Goal: Transaction & Acquisition: Purchase product/service

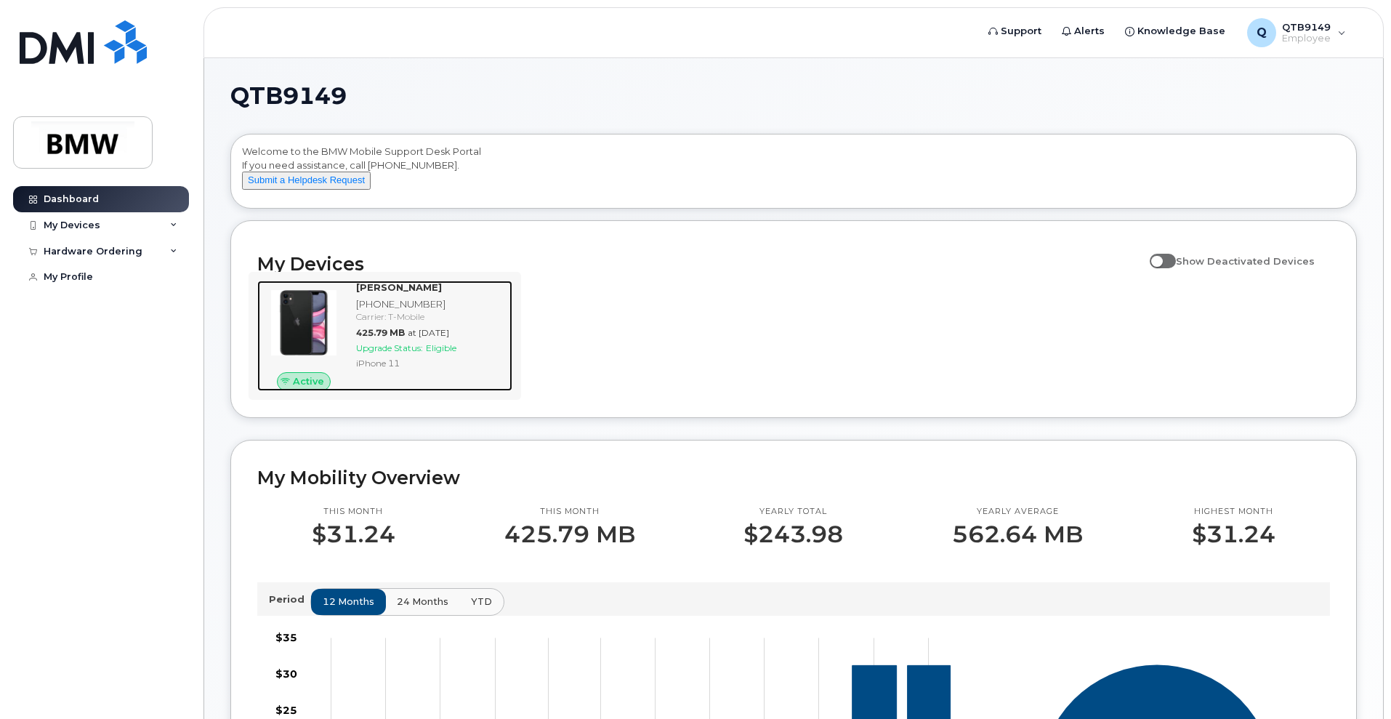
click at [435, 353] on span "Eligible" at bounding box center [441, 347] width 31 height 11
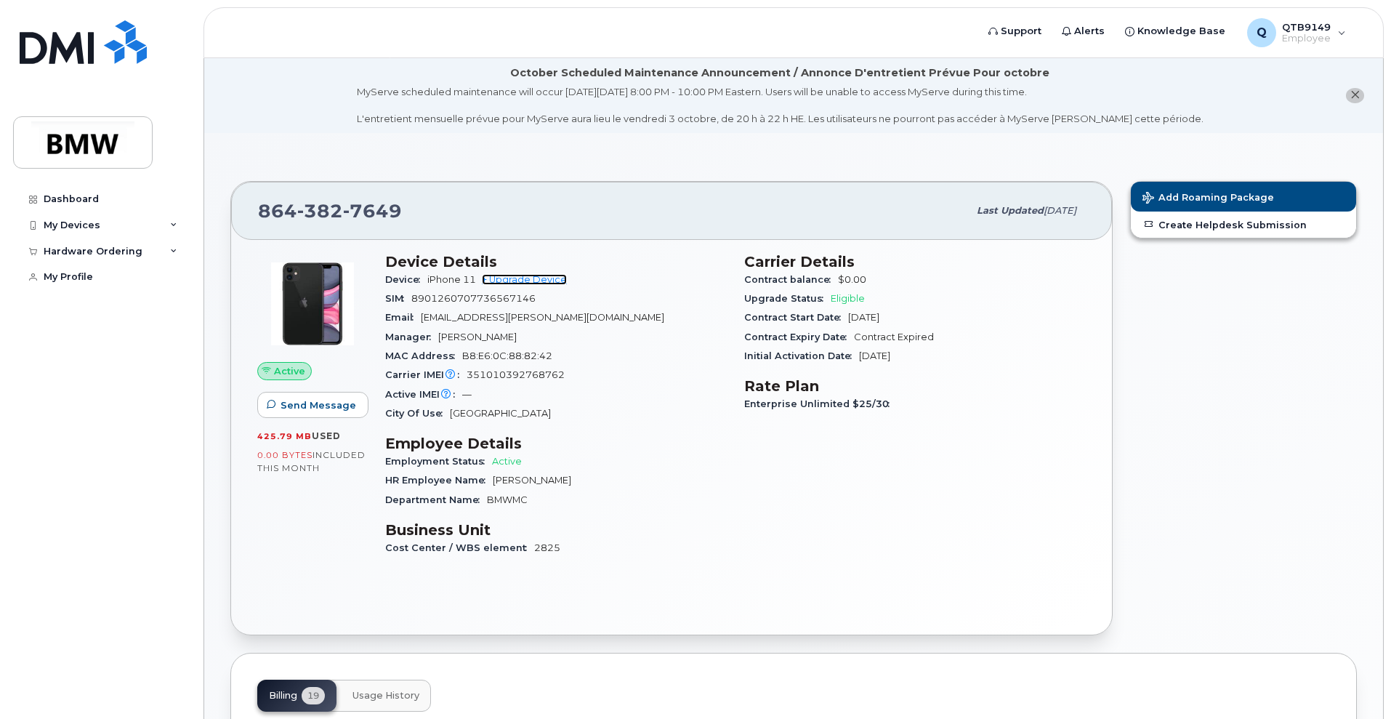
click at [498, 275] on link "+ Upgrade Device" at bounding box center [524, 279] width 85 height 11
drag, startPoint x: 913, startPoint y: 408, endPoint x: 816, endPoint y: 401, distance: 97.0
click at [816, 401] on div "Enterprise Unlimited $25/30" at bounding box center [915, 404] width 342 height 19
click at [1007, 433] on div "Carrier Details Contract balance $0.00 Upgrade Status Eligible Contract Start D…" at bounding box center [915, 411] width 359 height 334
click at [595, 428] on div "Device Details Device iPhone 11 + Upgrade Device SIM 8901260707736567146 Email …" at bounding box center [556, 411] width 359 height 334
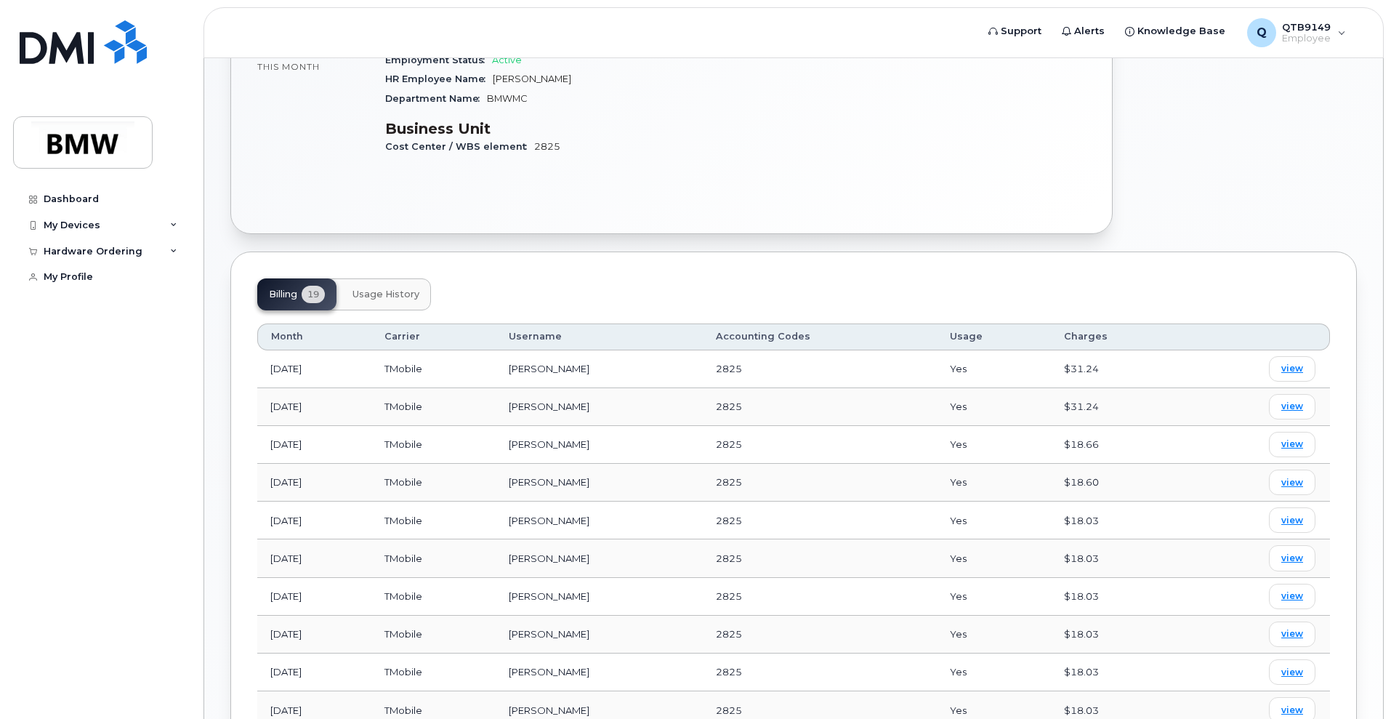
scroll to position [363, 0]
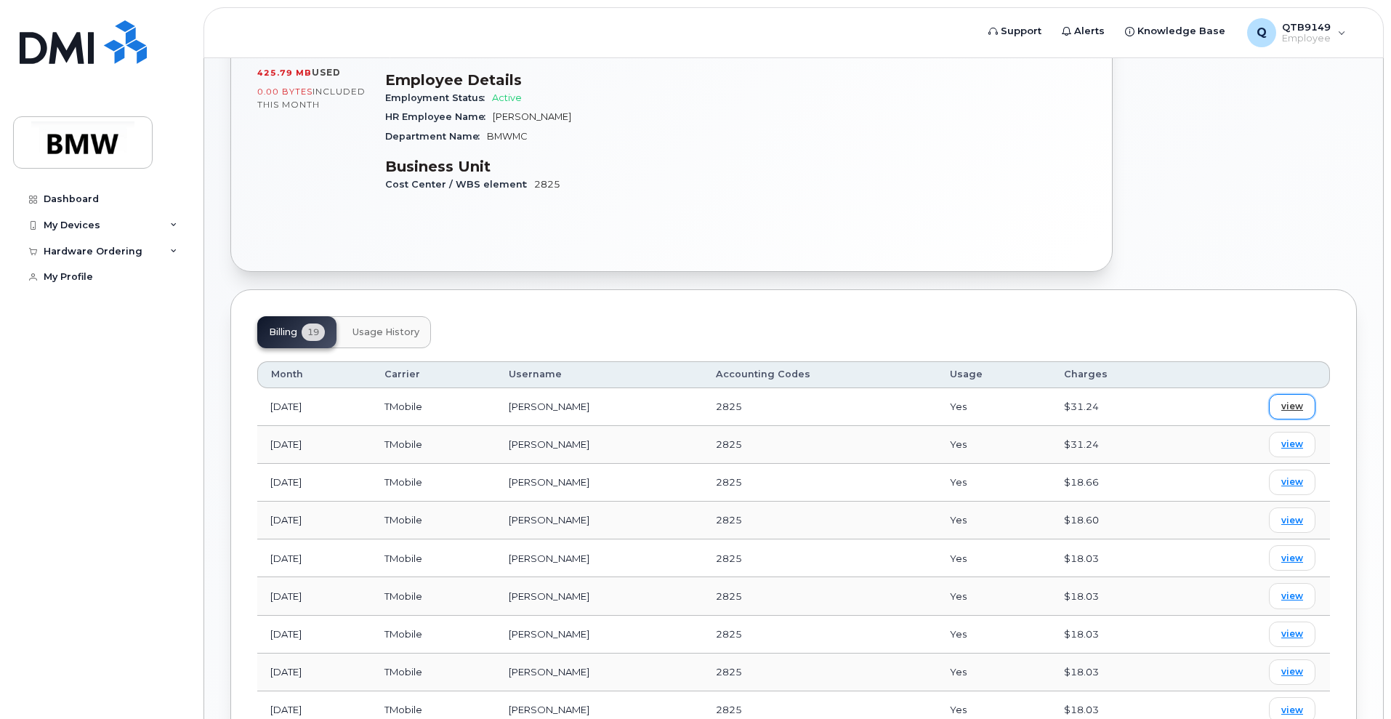
click at [1287, 408] on span "view" at bounding box center [1293, 406] width 22 height 13
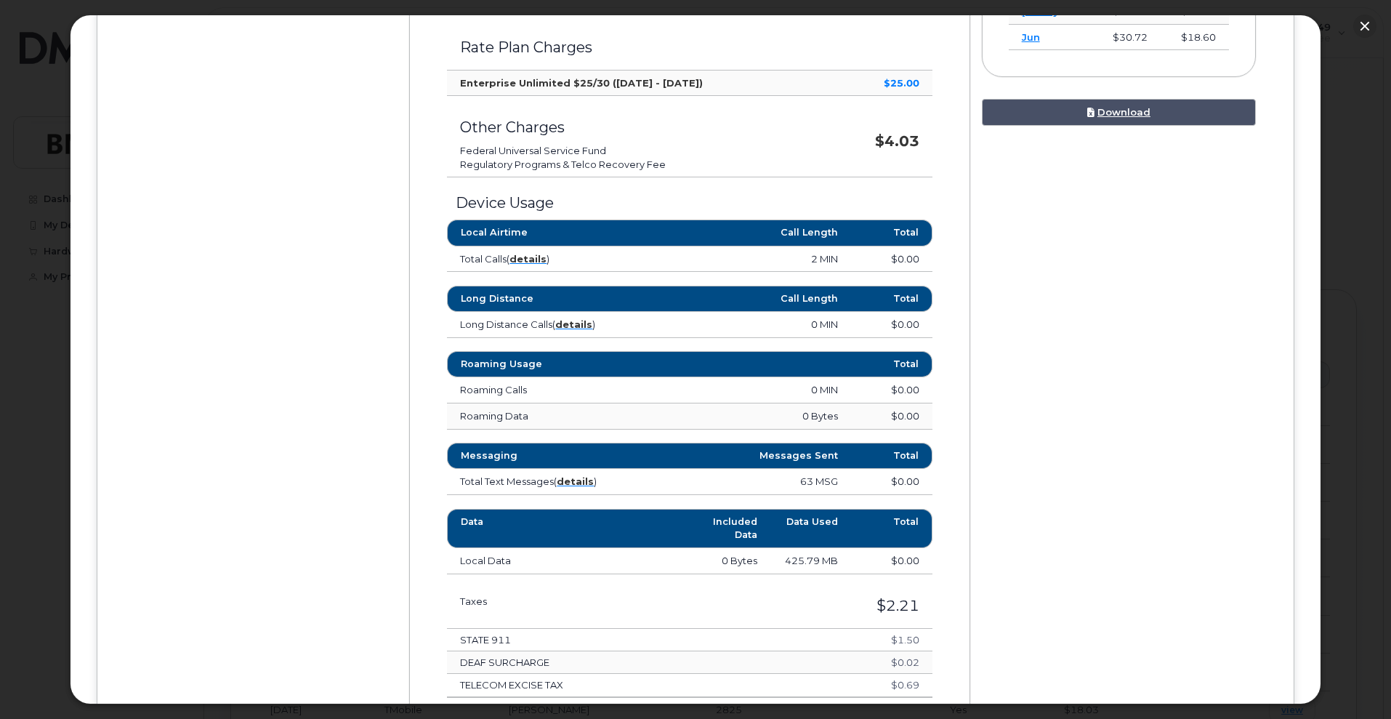
scroll to position [454, 0]
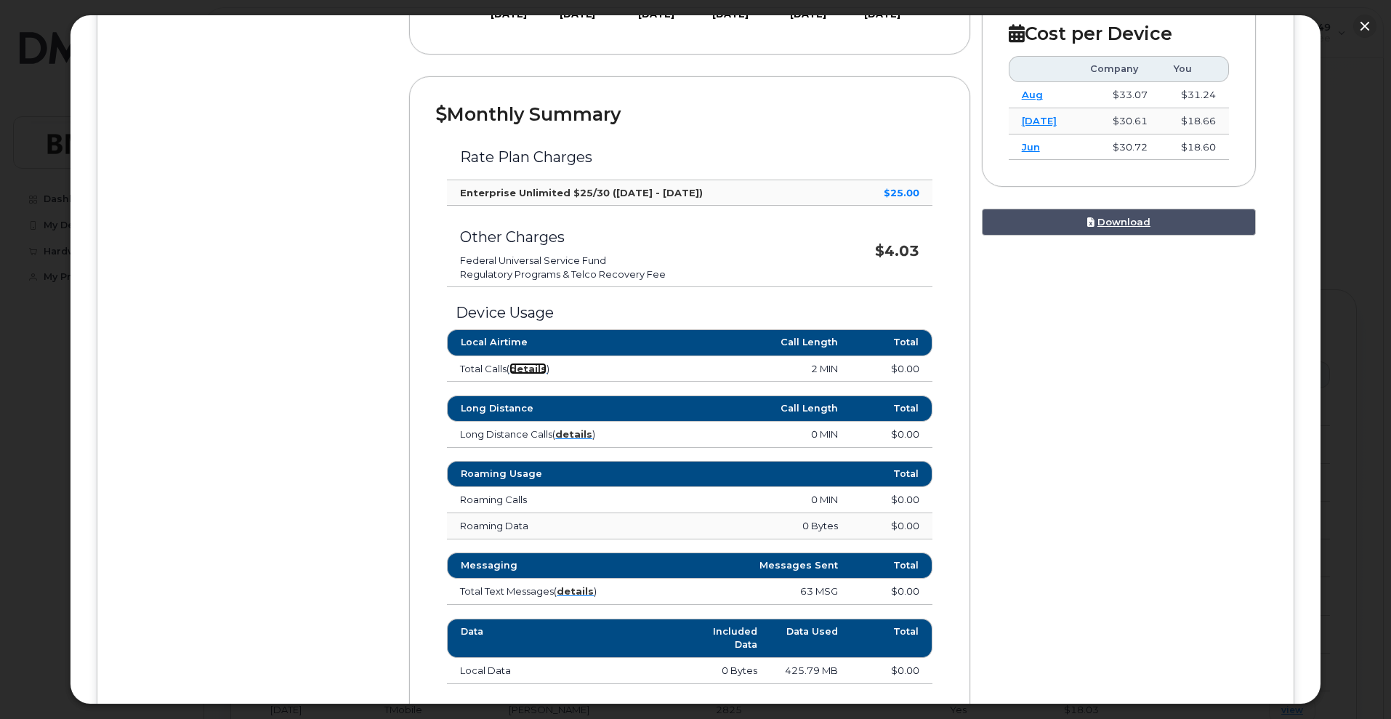
click at [542, 370] on strong "details" at bounding box center [528, 369] width 37 height 12
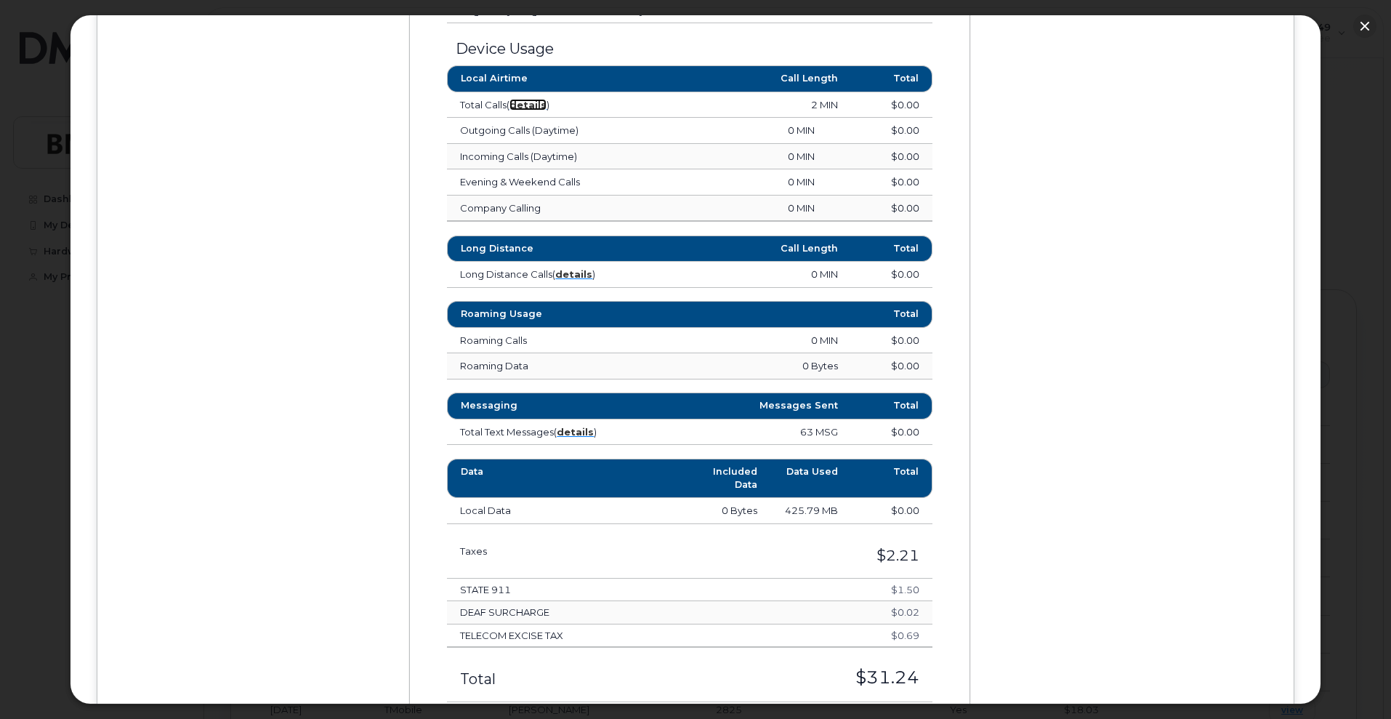
scroll to position [727, 0]
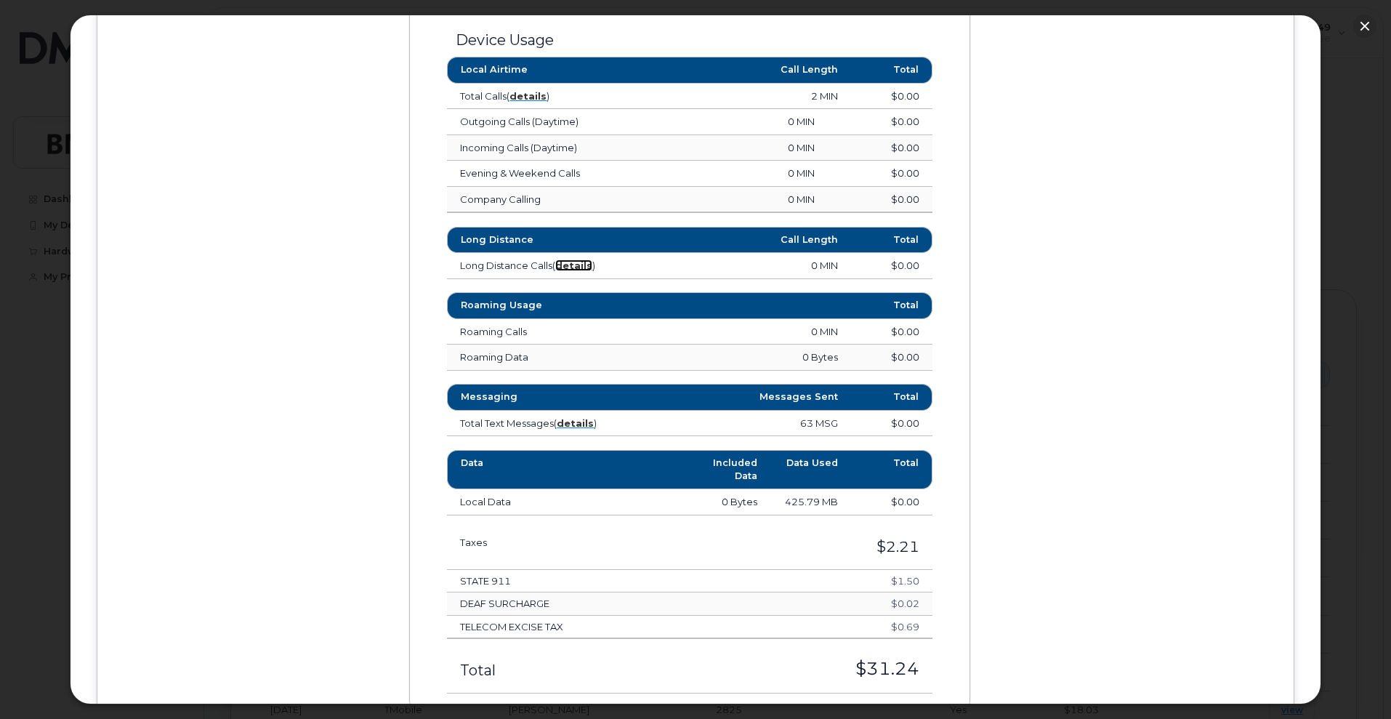
click at [572, 267] on strong "details" at bounding box center [573, 266] width 37 height 12
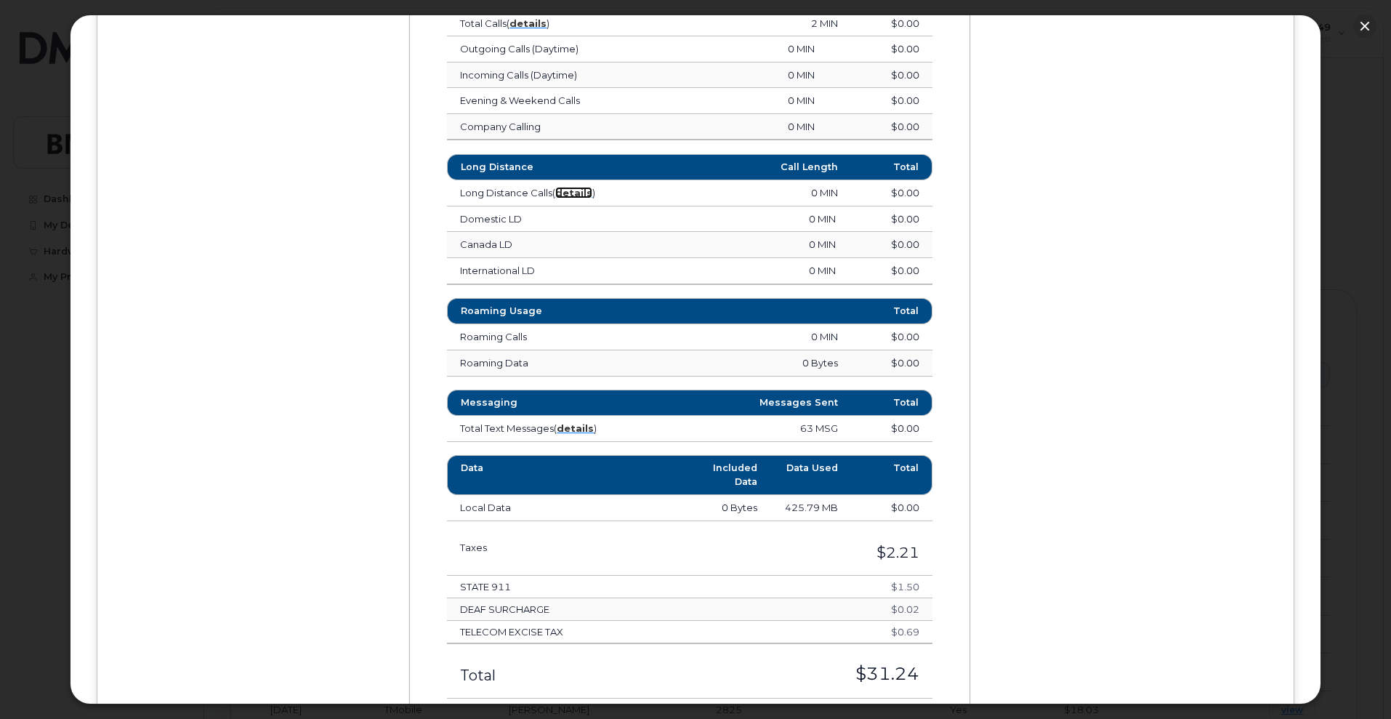
scroll to position [909, 0]
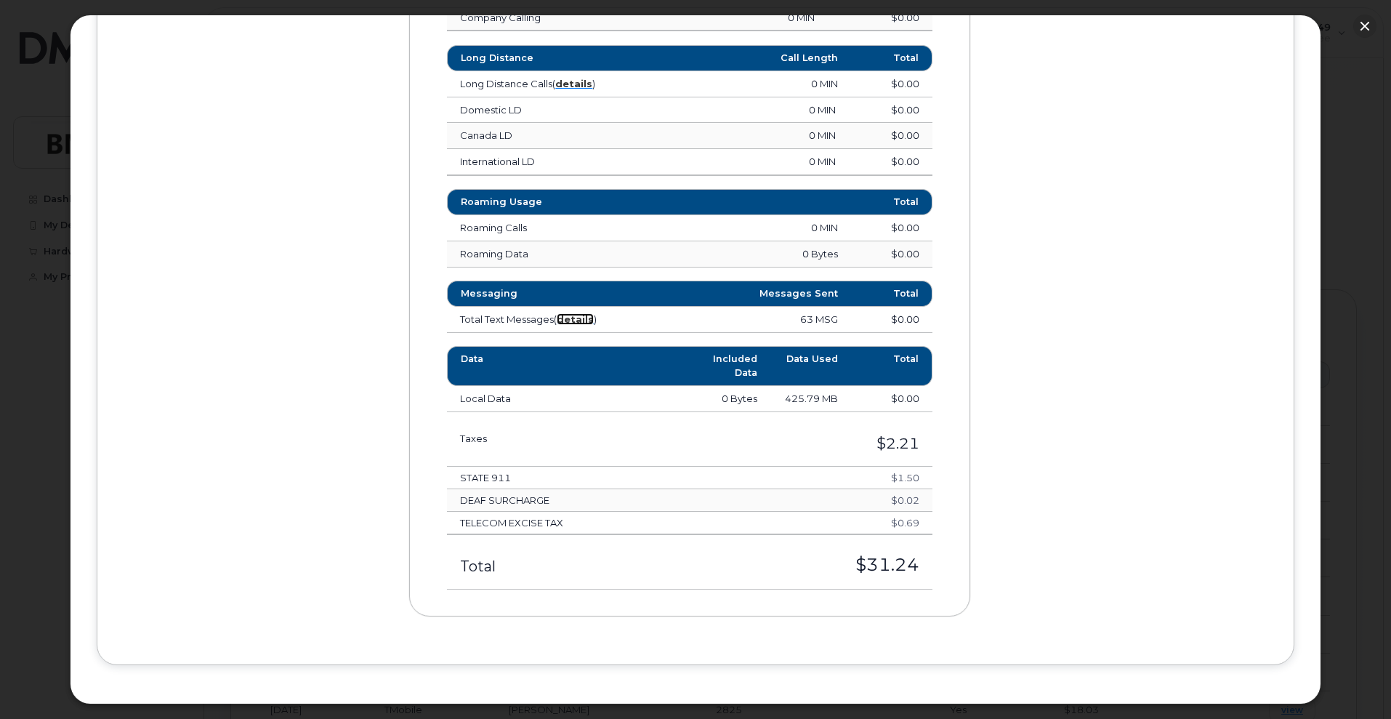
click at [572, 316] on strong "details" at bounding box center [575, 319] width 37 height 12
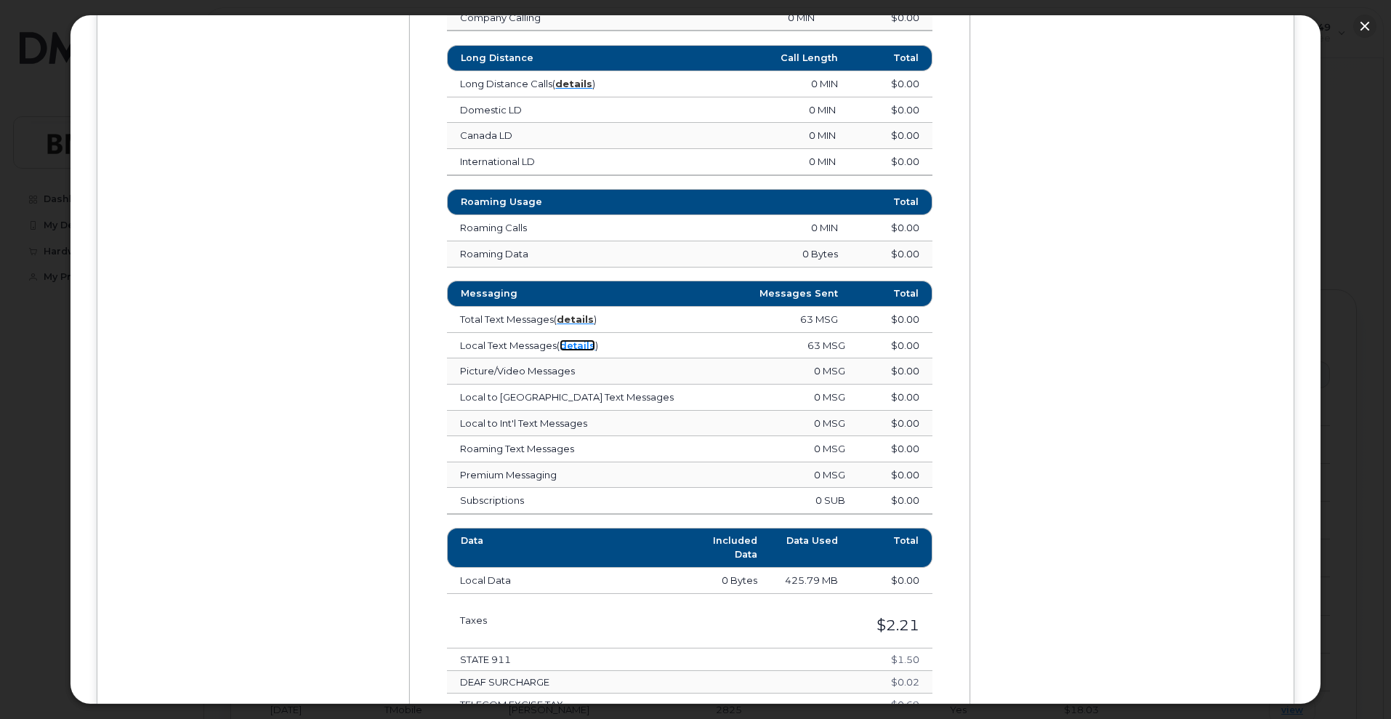
click at [576, 343] on link "details" at bounding box center [578, 345] width 36 height 12
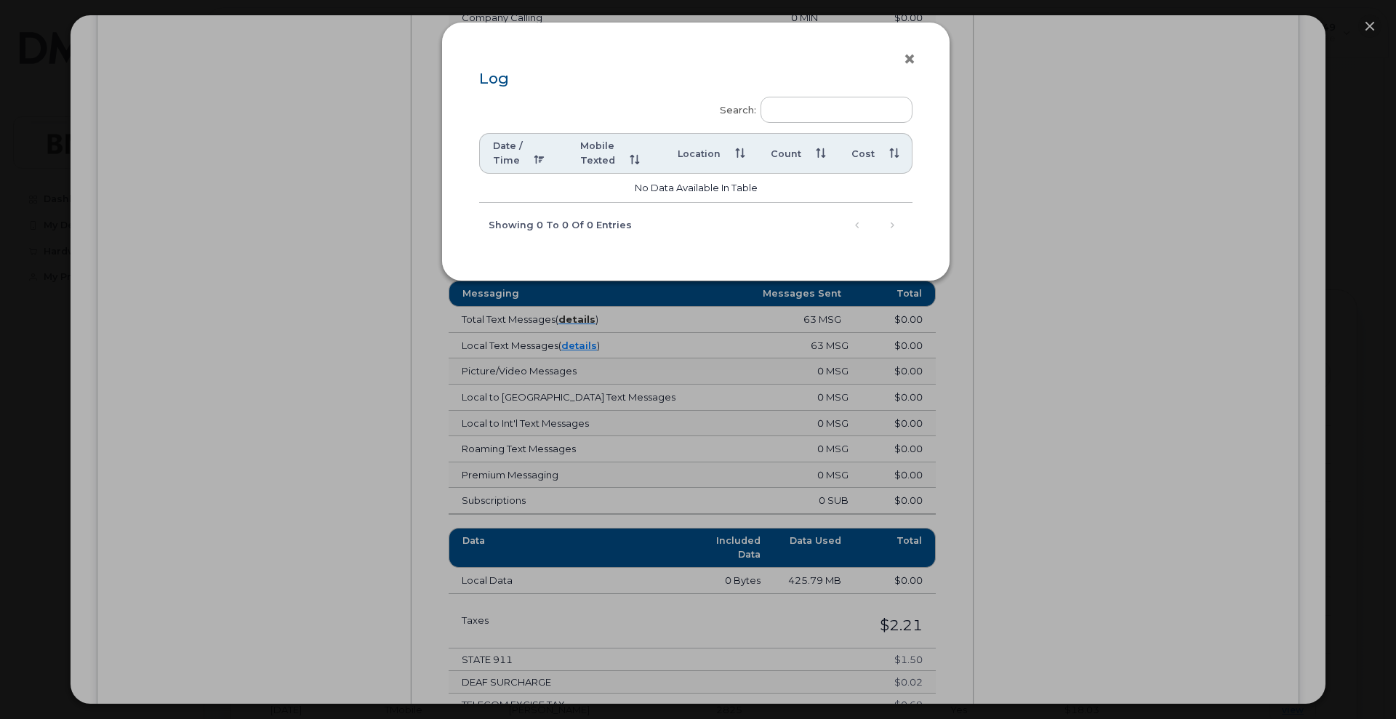
click at [909, 63] on button "×" at bounding box center [913, 60] width 20 height 22
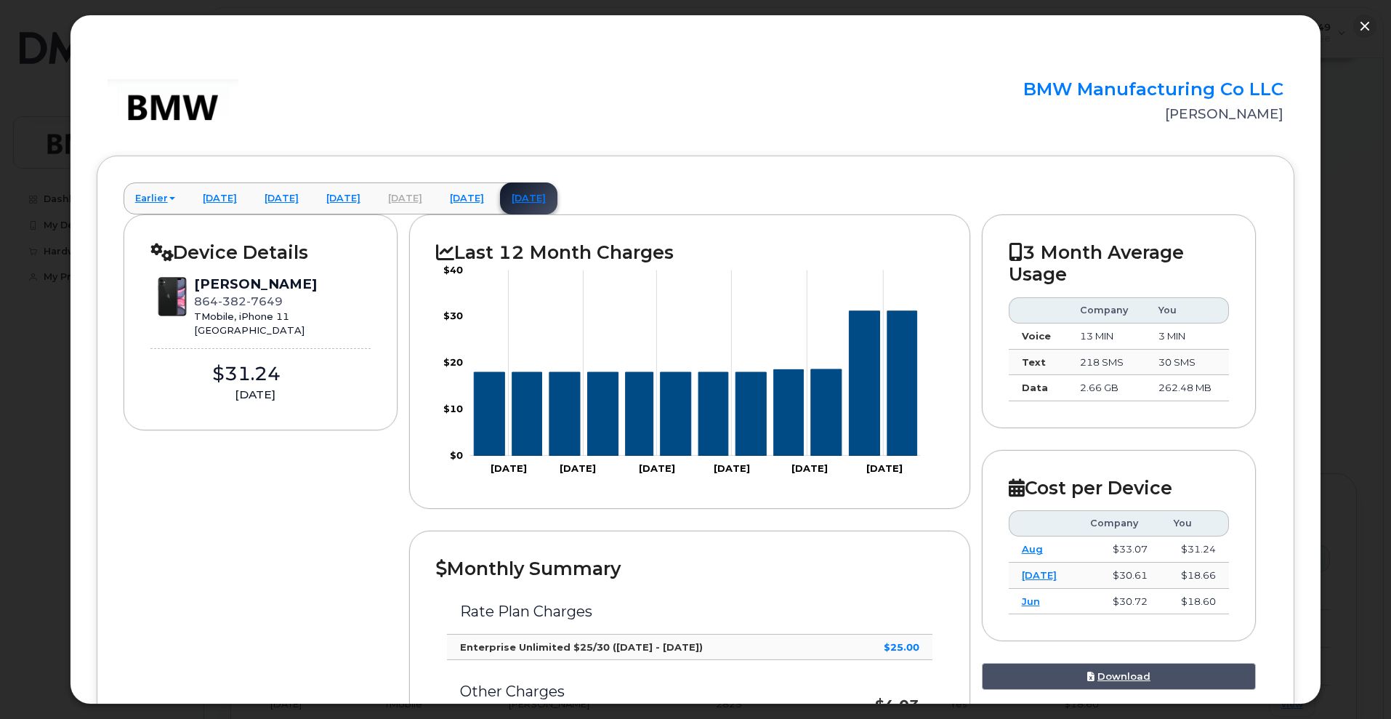
scroll to position [0, 0]
click at [1364, 26] on button "button" at bounding box center [1364, 26] width 23 height 23
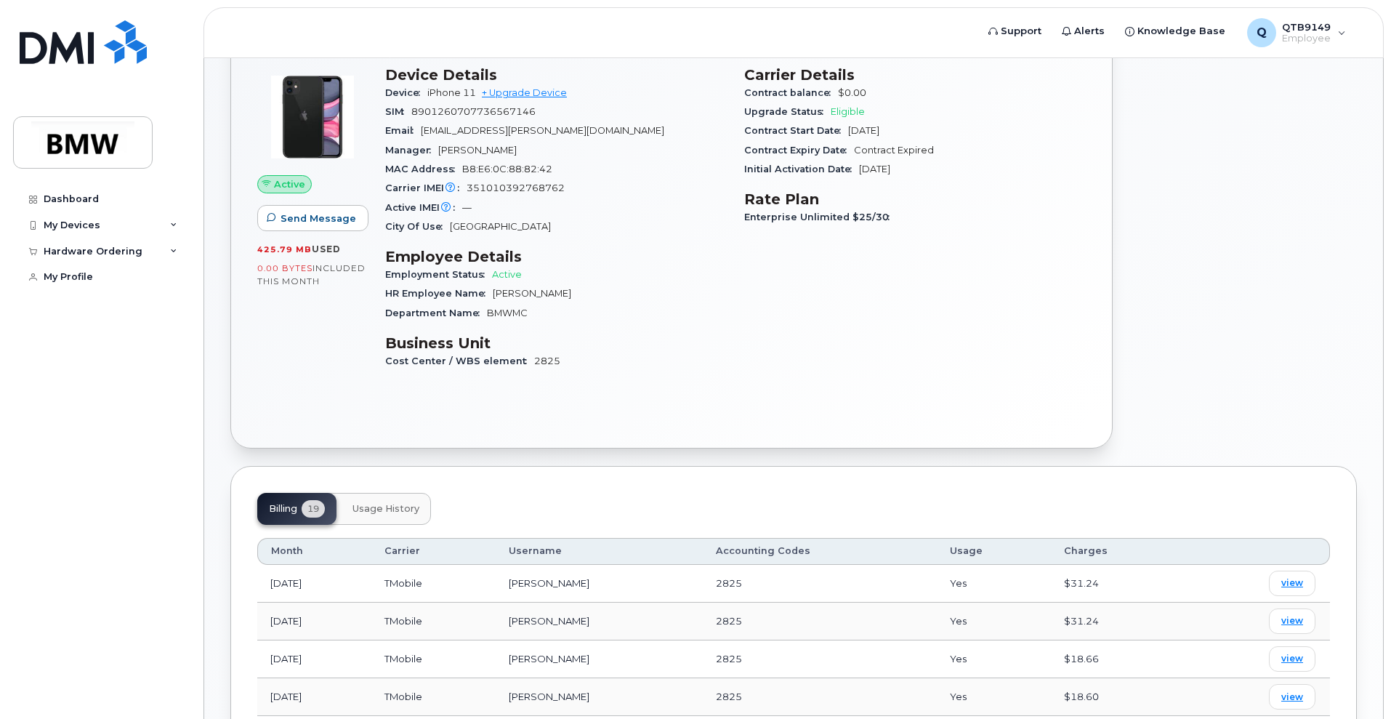
scroll to position [48, 0]
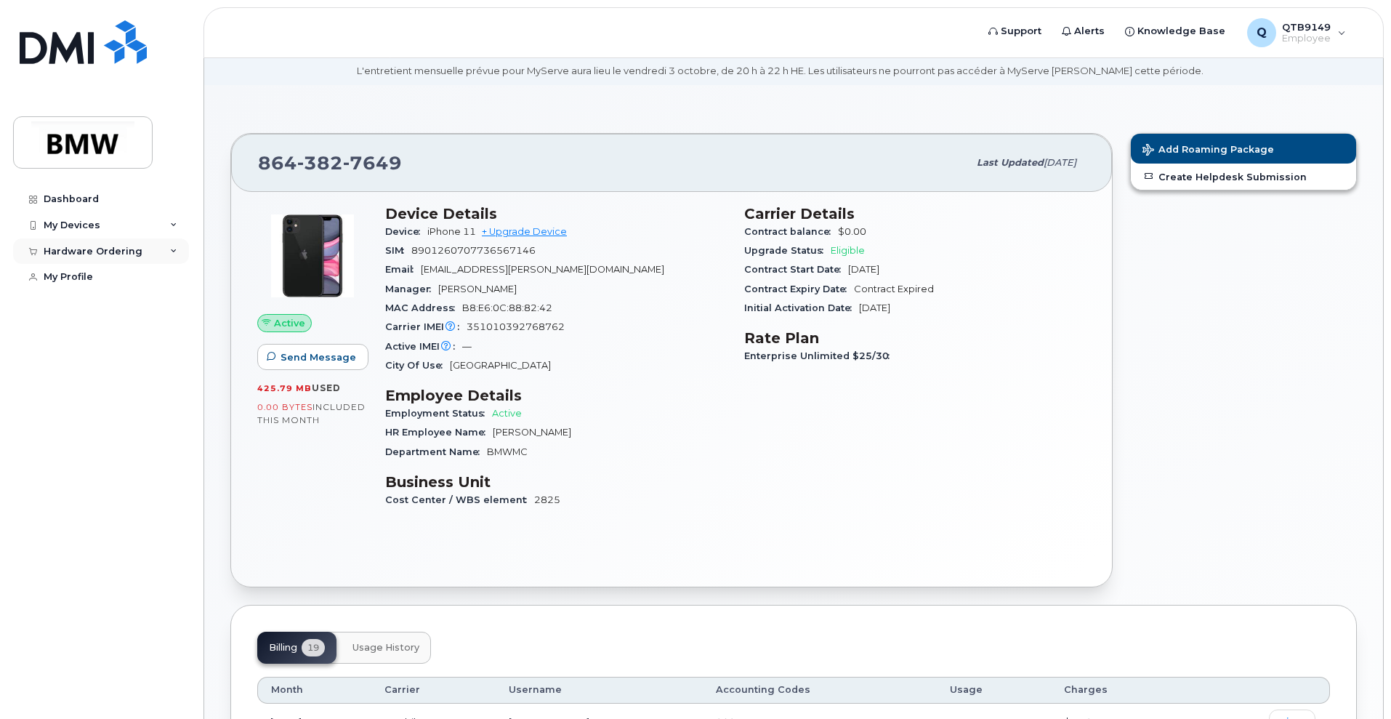
click at [134, 251] on div "Hardware Ordering" at bounding box center [93, 252] width 99 height 12
click at [77, 297] on link "New Order" at bounding box center [114, 305] width 150 height 28
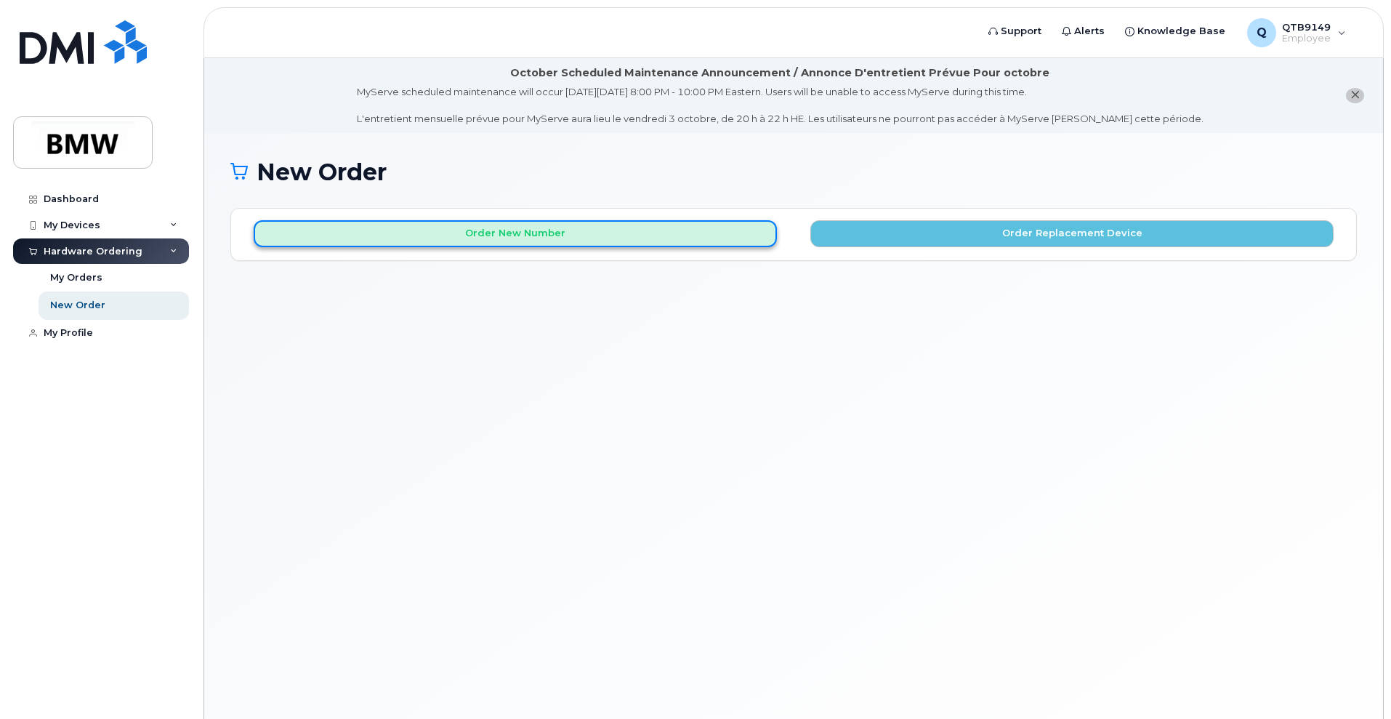
click at [749, 241] on button "Order New Number" at bounding box center [515, 233] width 523 height 27
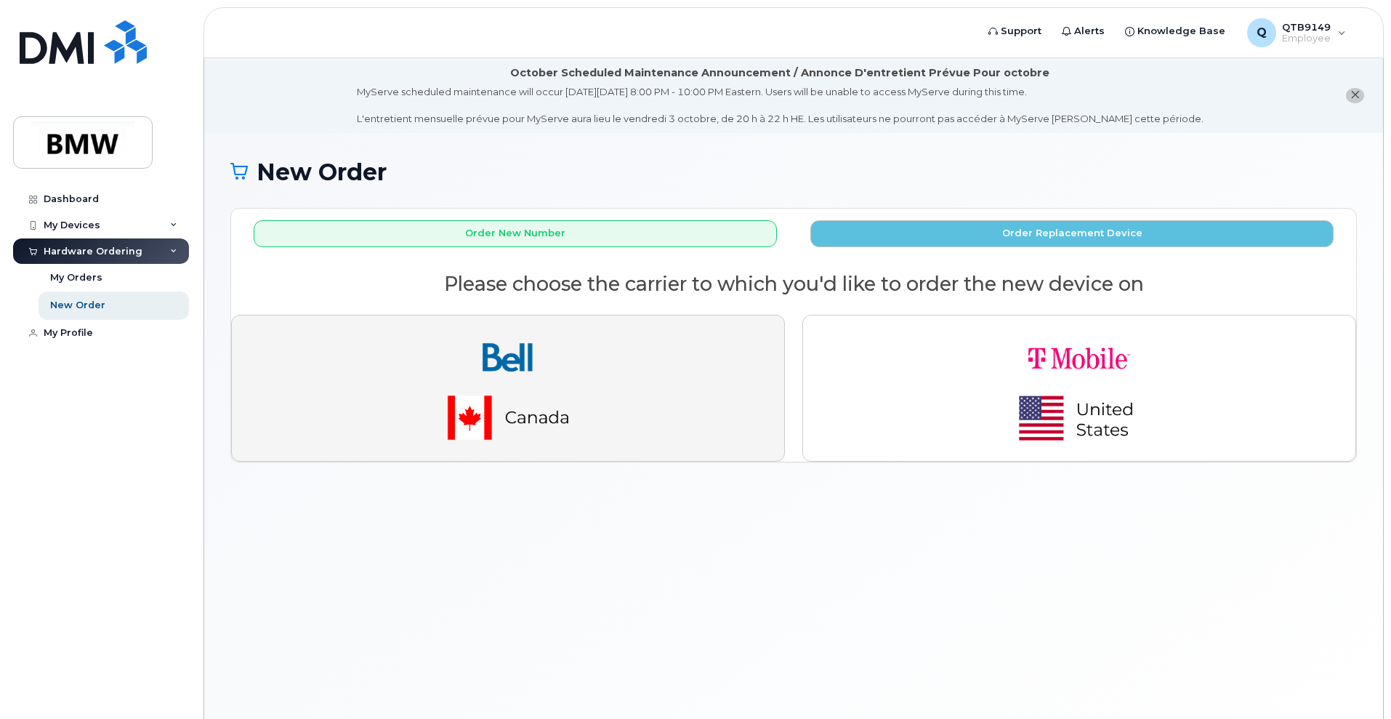
click at [712, 382] on button "button" at bounding box center [508, 388] width 554 height 147
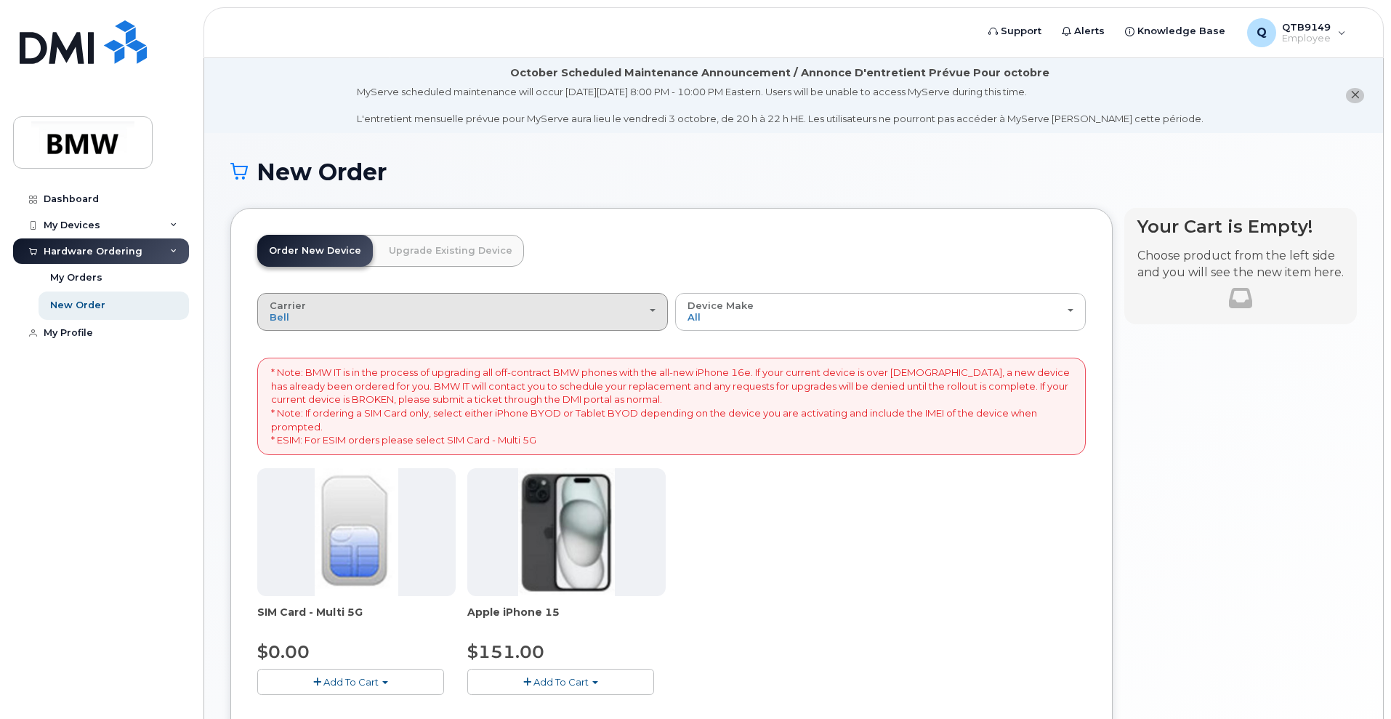
click at [547, 301] on div "Carrier Bell T-Mobile" at bounding box center [463, 311] width 386 height 23
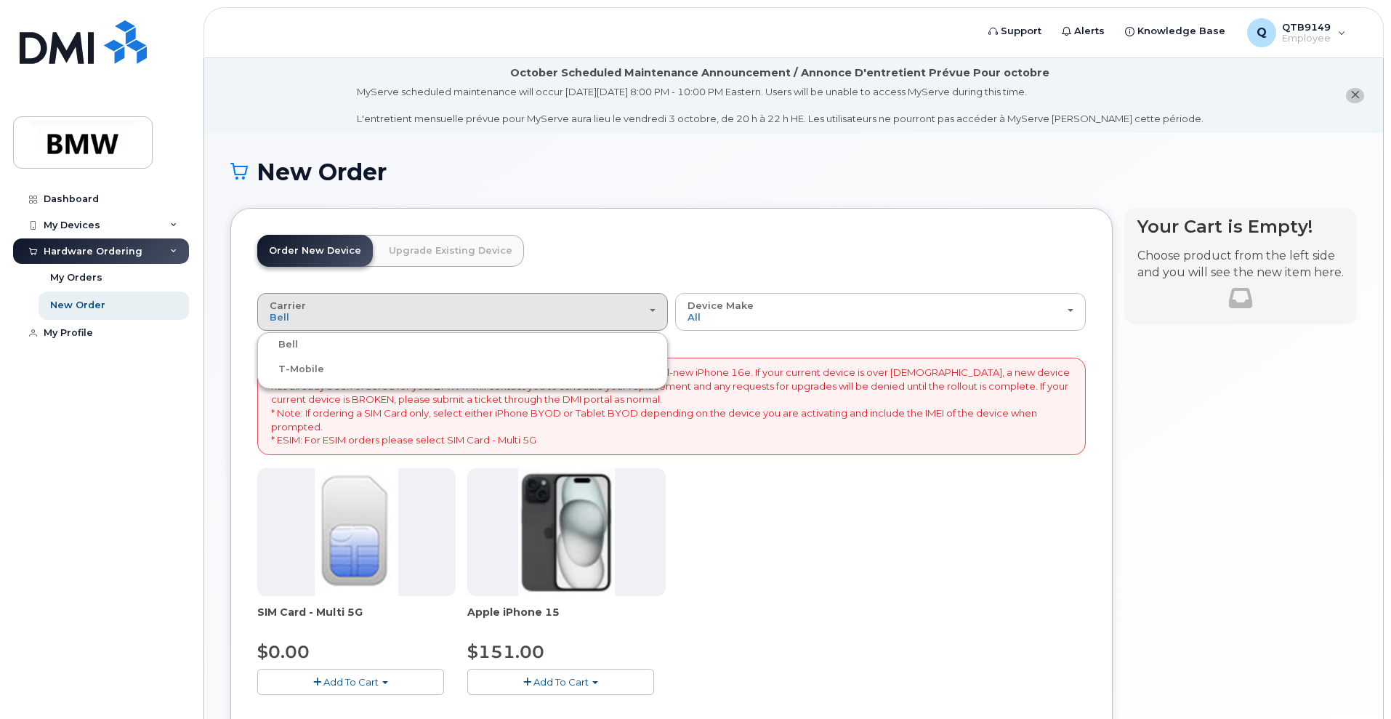
click at [309, 367] on div "T-Mobile" at bounding box center [462, 369] width 403 height 17
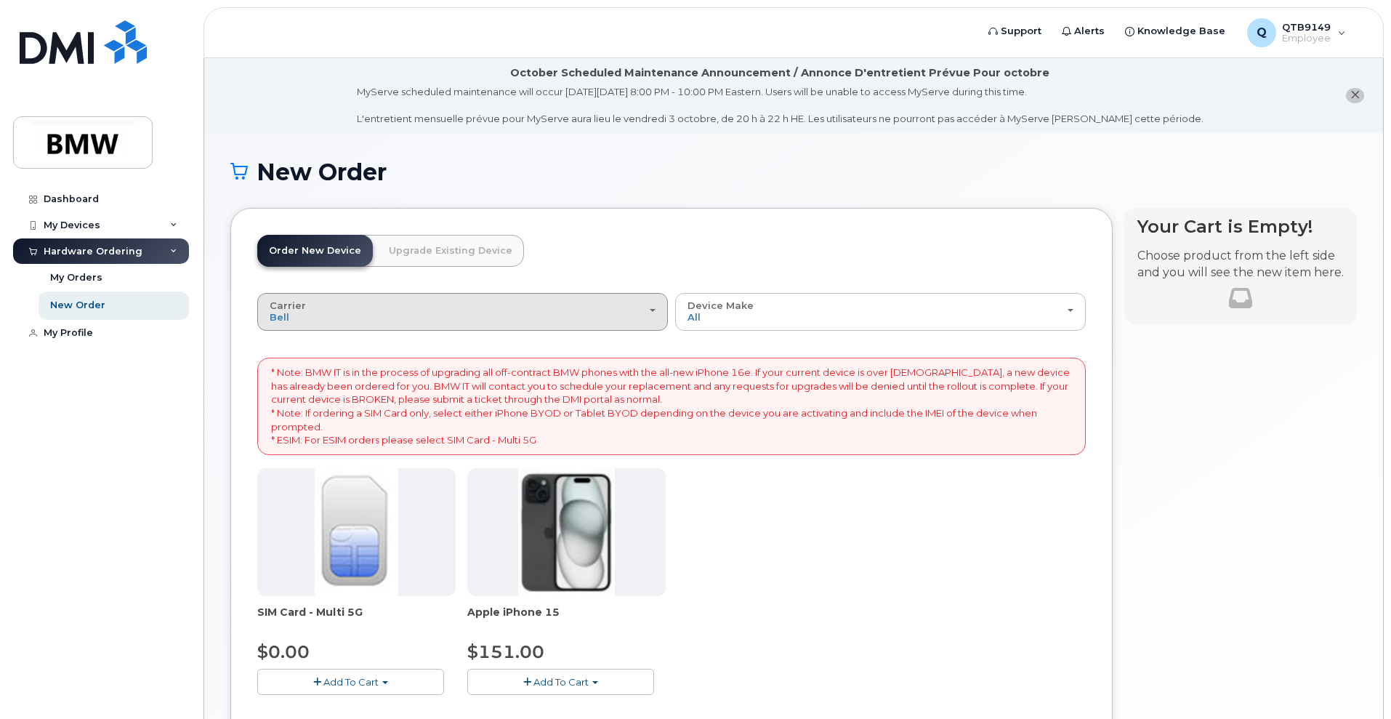
click at [306, 318] on div "Carrier Bell T-Mobile" at bounding box center [463, 311] width 386 height 23
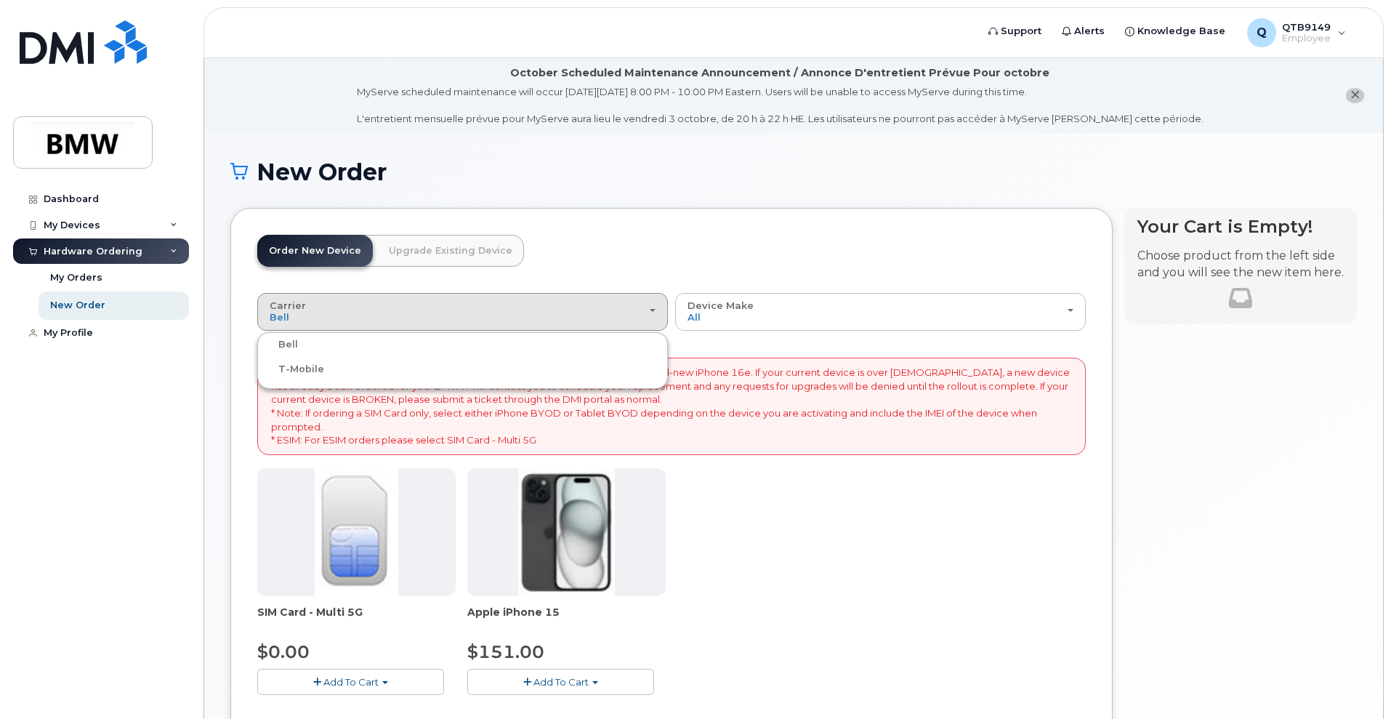
click at [294, 369] on label "T-Mobile" at bounding box center [292, 369] width 63 height 17
click at [0, 0] on input "T-Mobile" at bounding box center [0, 0] width 0 height 0
